Goal: Check status: Check status

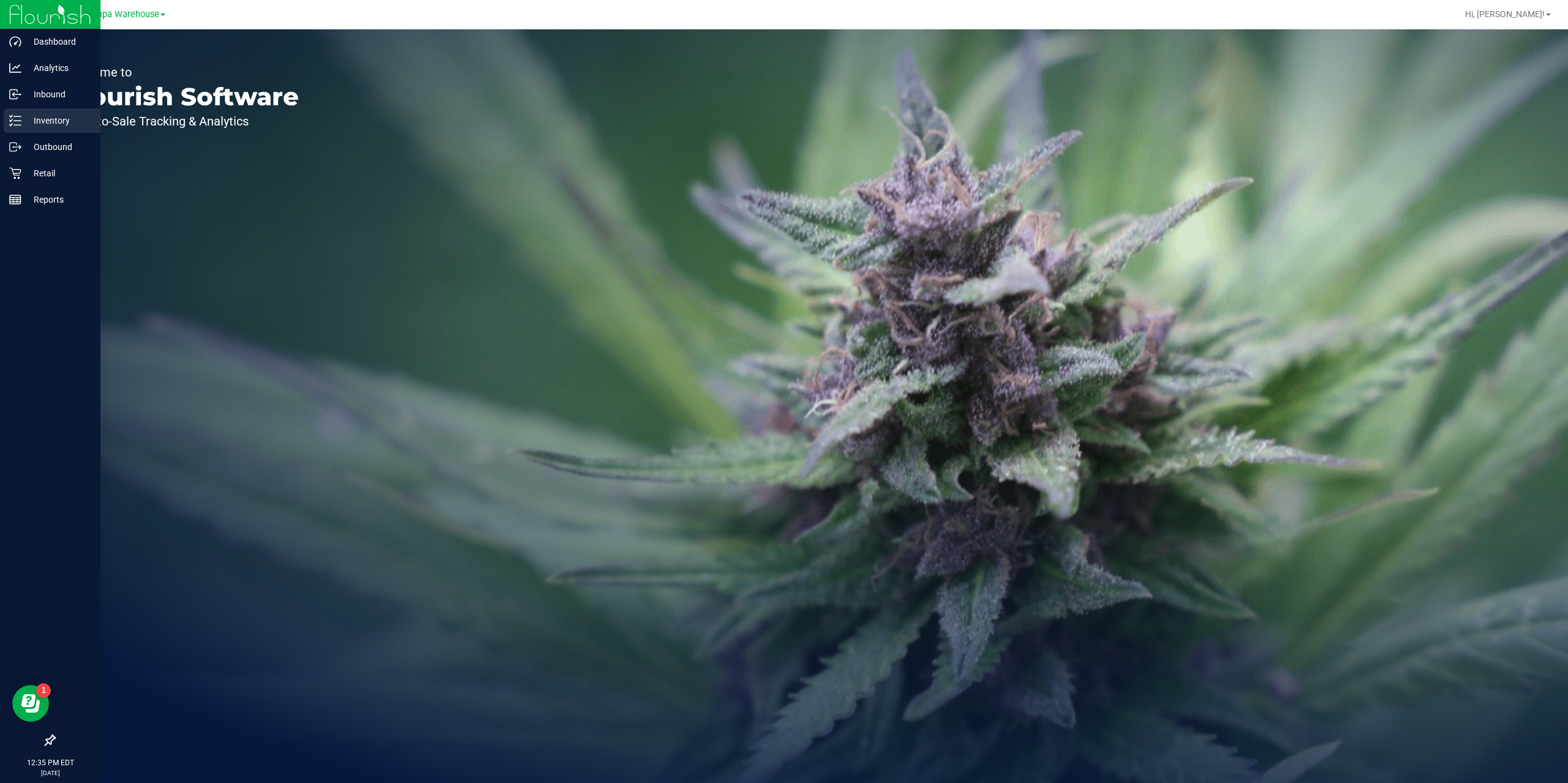
click at [35, 125] on p "Inventory" at bounding box center [58, 120] width 73 height 15
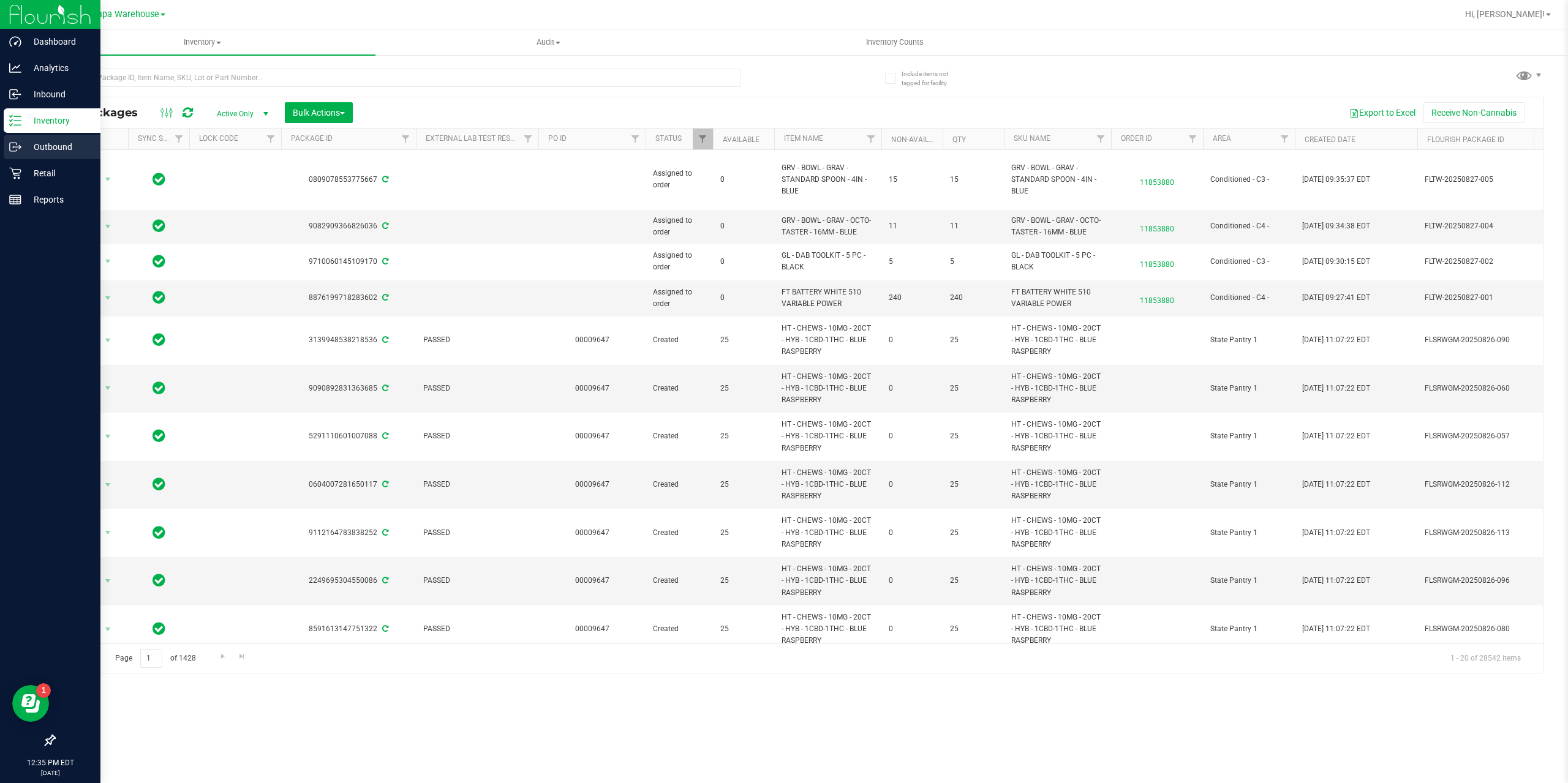
click at [60, 147] on p "Outbound" at bounding box center [58, 147] width 73 height 15
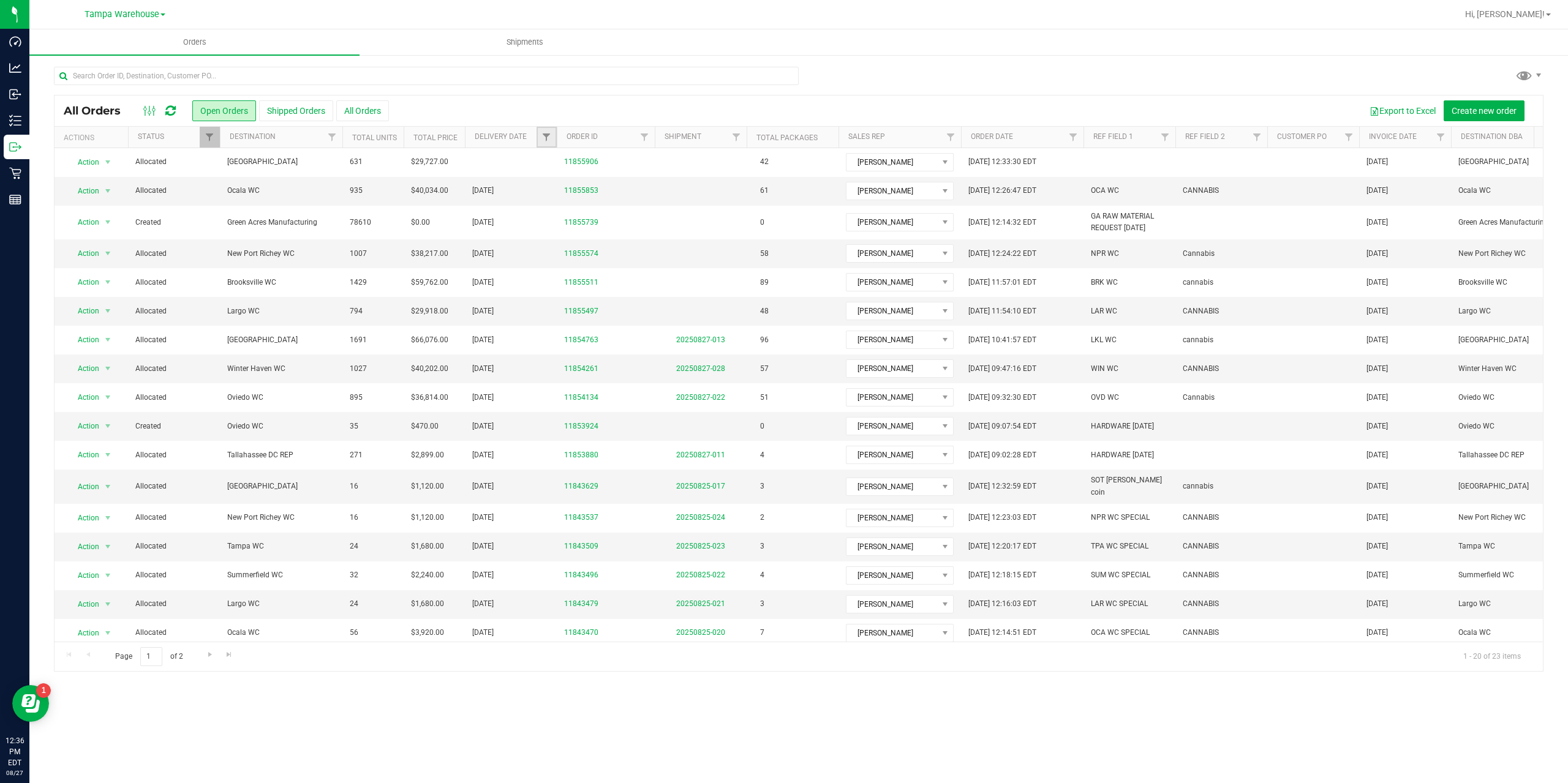
click at [553, 137] on link "Filter" at bounding box center [547, 137] width 20 height 21
click at [651, 207] on input "text" at bounding box center [598, 211] width 107 height 17
click at [657, 211] on span "select" at bounding box center [660, 211] width 10 height 10
click at [622, 357] on link "28" at bounding box center [626, 358] width 18 height 19
type input "[DATE]"
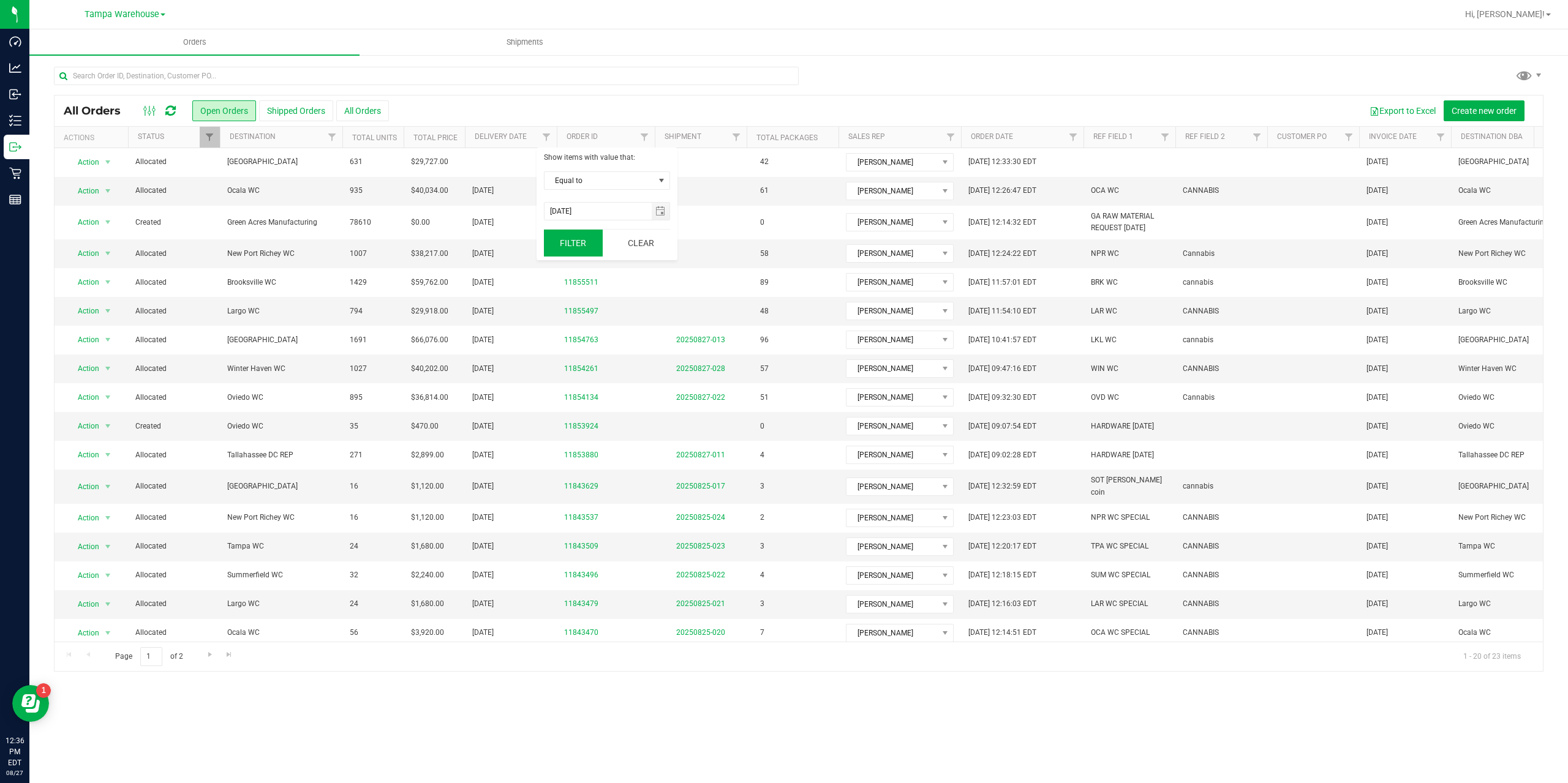
click at [573, 239] on button "Filter" at bounding box center [573, 242] width 59 height 27
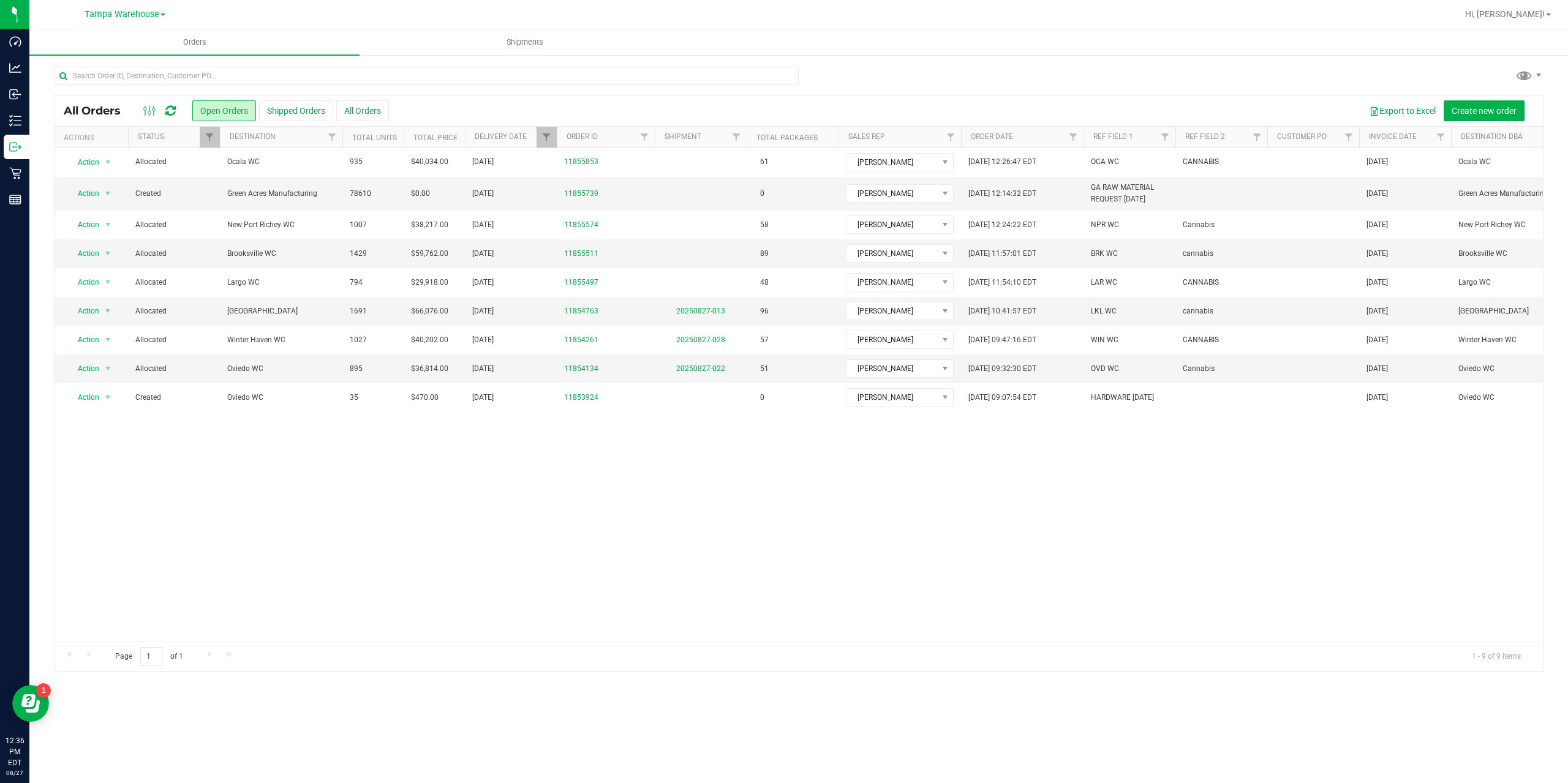
click at [282, 111] on button "Shipped Orders" at bounding box center [296, 110] width 74 height 21
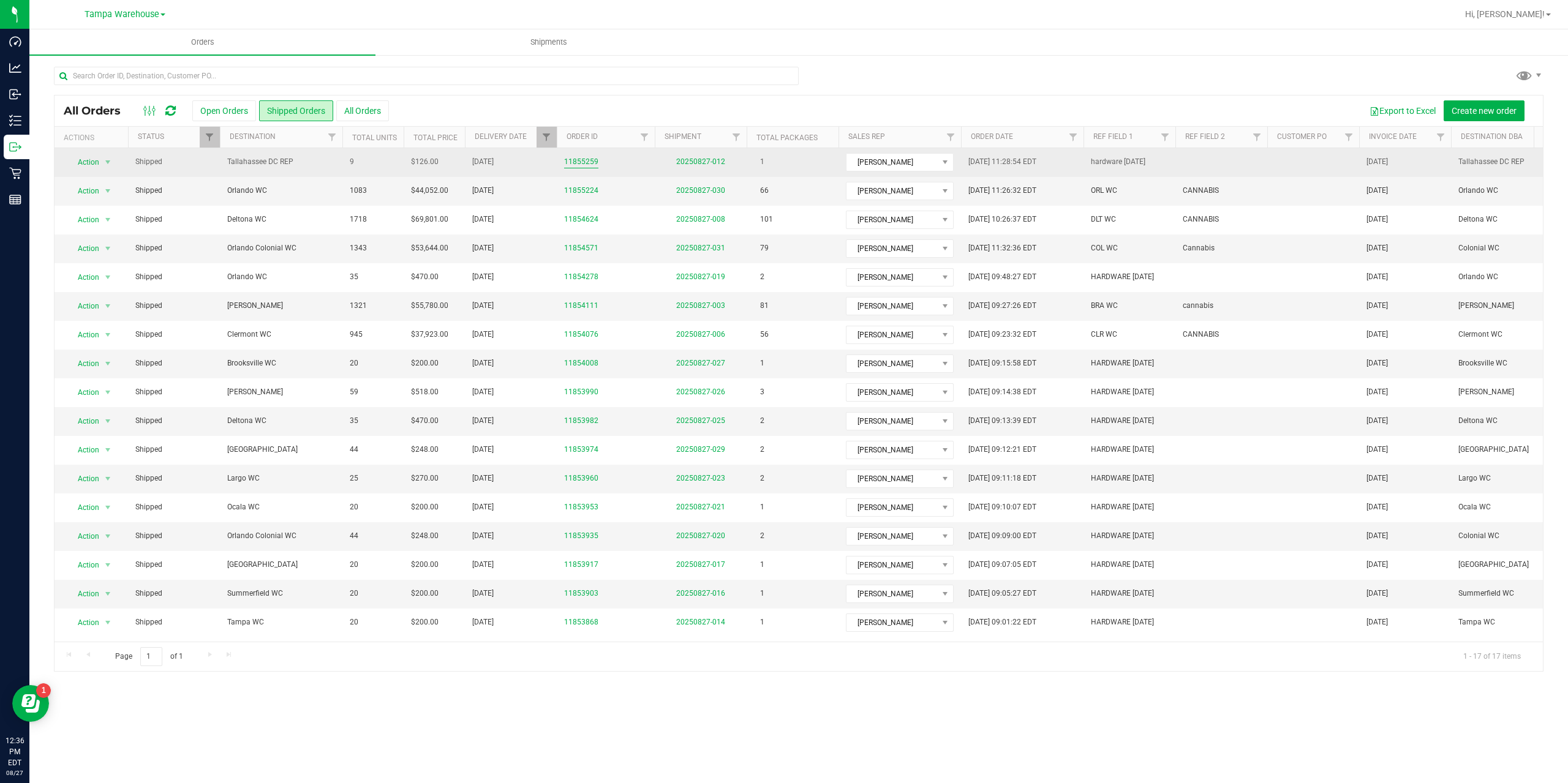
click at [587, 161] on link "11855259" at bounding box center [581, 161] width 34 height 12
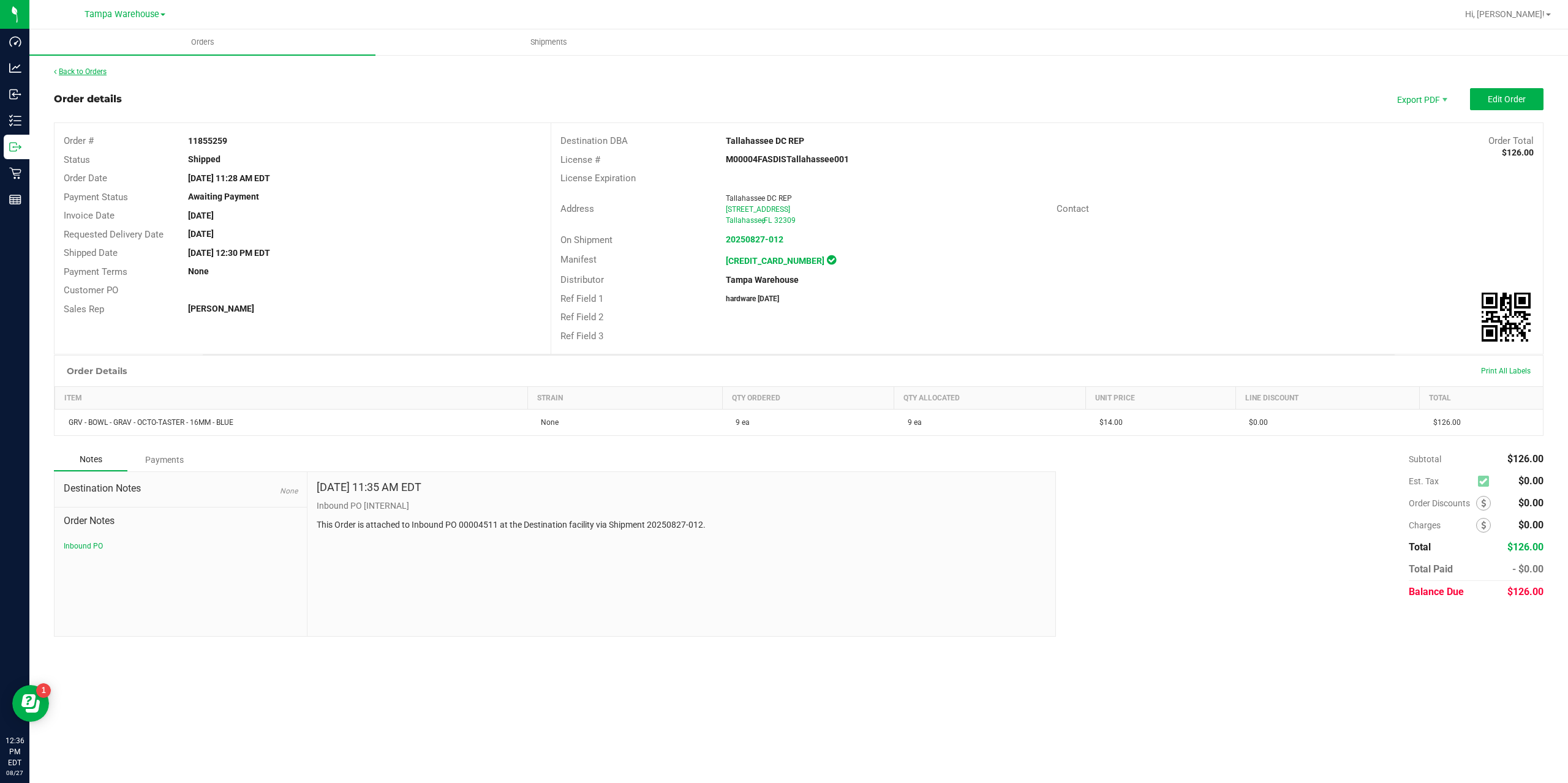
click at [105, 69] on link "Back to Orders" at bounding box center [80, 71] width 53 height 8
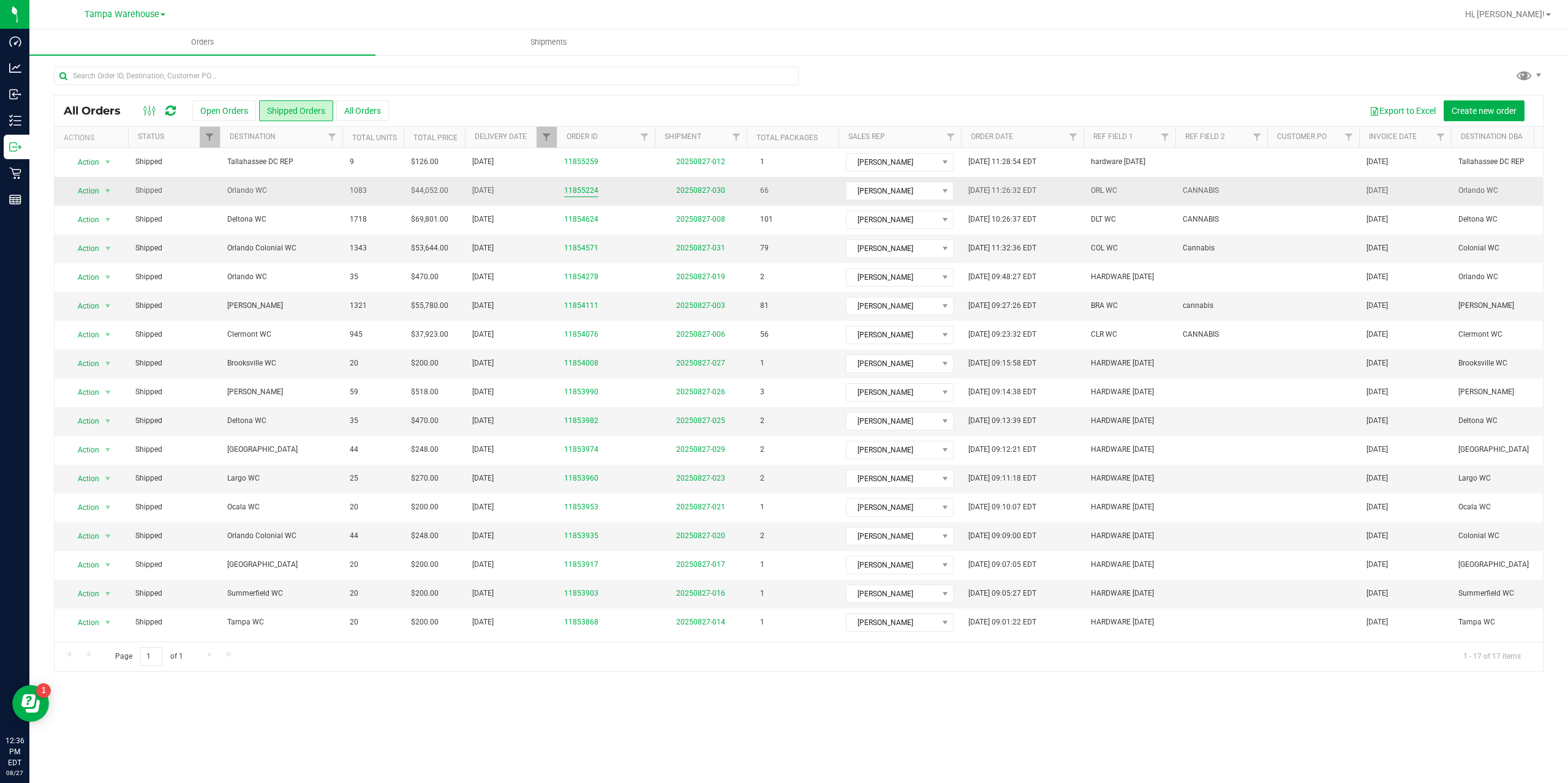
click at [582, 194] on link "11855224" at bounding box center [581, 190] width 34 height 12
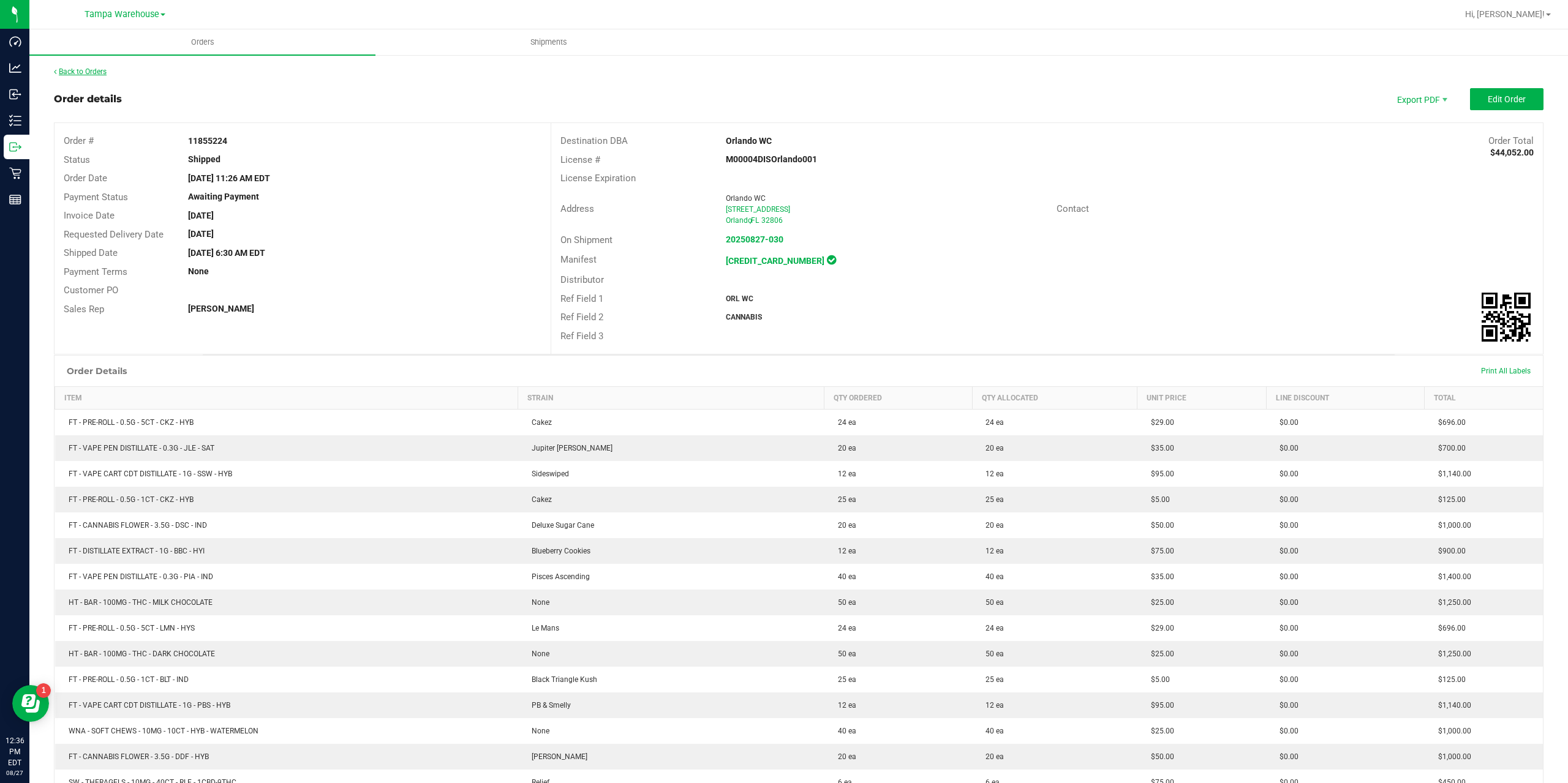
click at [73, 69] on link "Back to Orders" at bounding box center [80, 71] width 53 height 8
